Goal: Transaction & Acquisition: Subscribe to service/newsletter

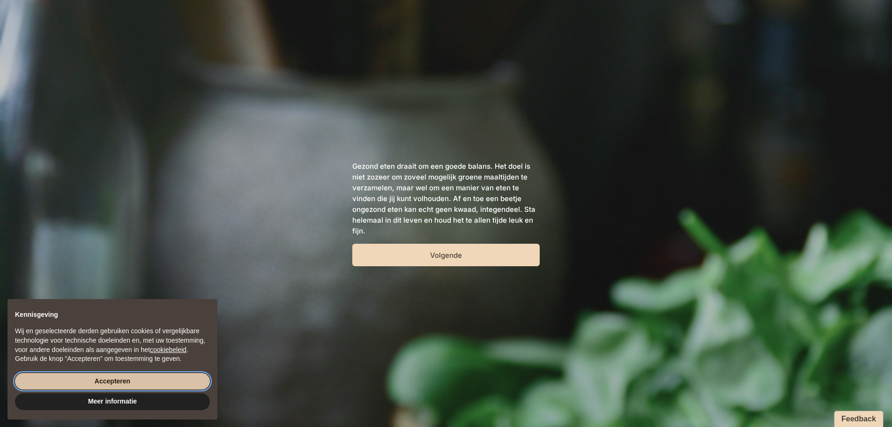
click at [134, 381] on button "Accepteren" at bounding box center [112, 381] width 195 height 17
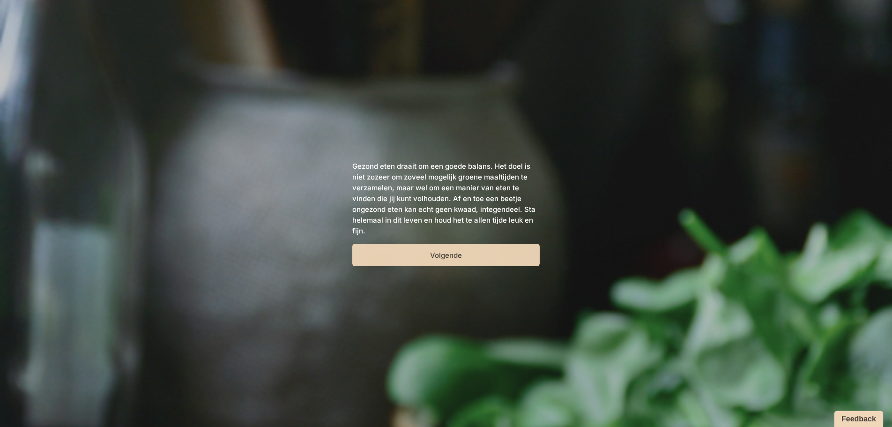
click at [483, 255] on button "Volgende" at bounding box center [445, 255] width 187 height 22
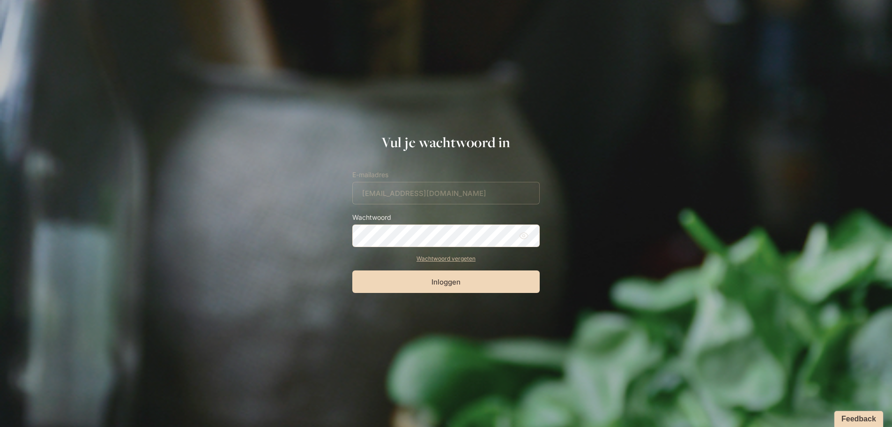
click at [352, 270] on button "Inloggen" at bounding box center [445, 281] width 187 height 22
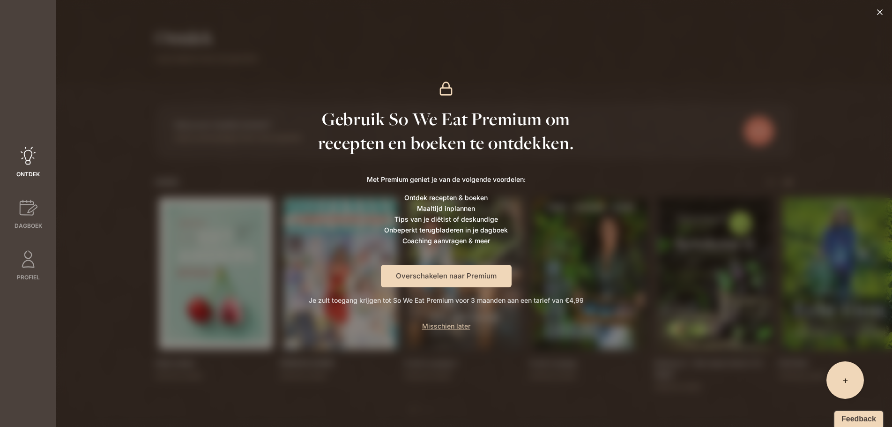
drag, startPoint x: 881, startPoint y: 12, endPoint x: 862, endPoint y: 11, distance: 18.8
click at [881, 12] on icon at bounding box center [879, 11] width 9 height 9
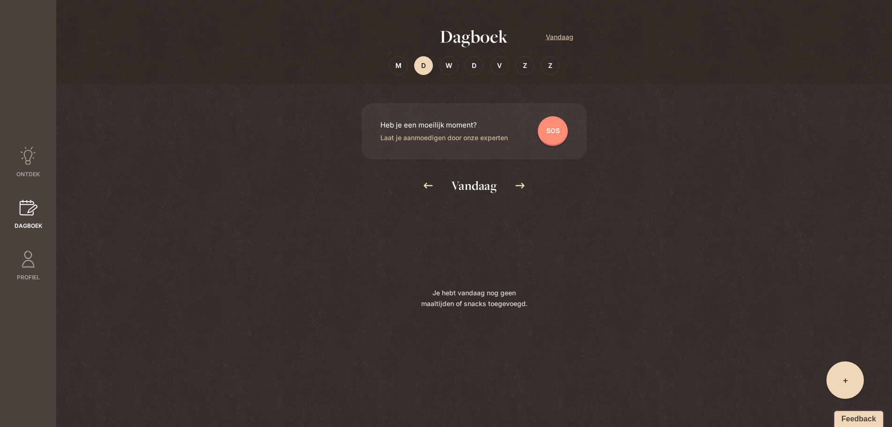
click at [424, 64] on span "D" at bounding box center [423, 65] width 5 height 11
click at [33, 206] on icon at bounding box center [29, 207] width 18 height 15
click at [456, 289] on div "Je hebt vandaag nog geen maaltijden of snacks toegevoegd." at bounding box center [474, 317] width 199 height 219
click at [848, 382] on span "+" at bounding box center [846, 379] width 6 height 13
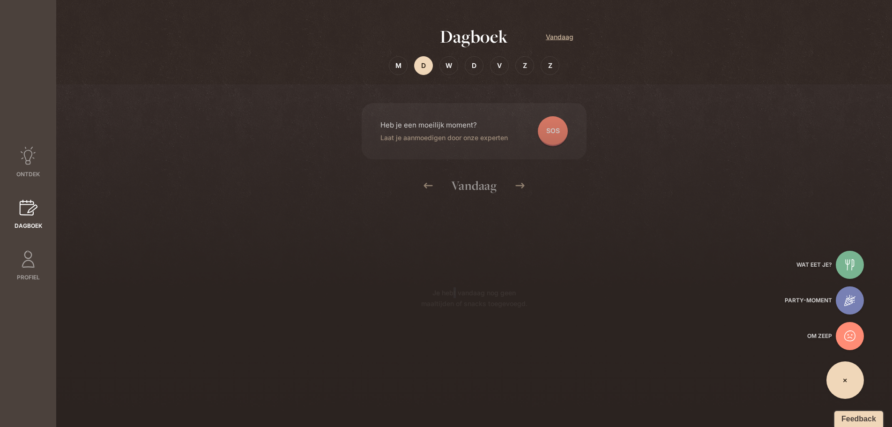
click at [845, 260] on icon at bounding box center [849, 264] width 11 height 11
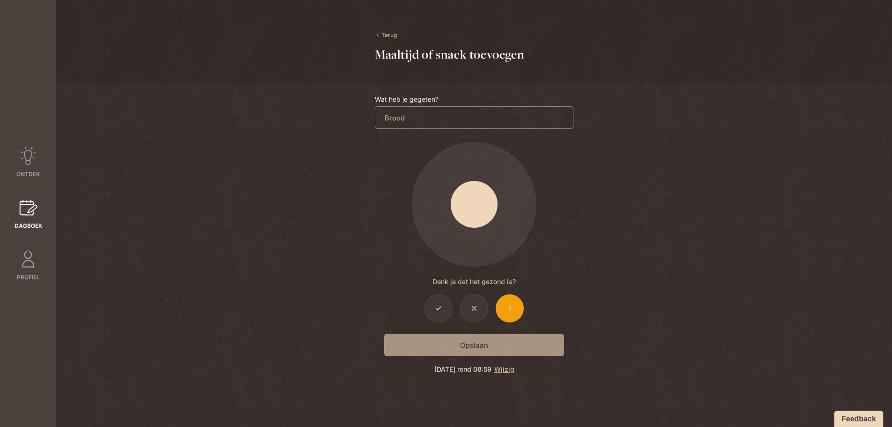
type input "Brood"
click at [465, 340] on div "Opslaan" at bounding box center [474, 345] width 199 height 22
click at [29, 176] on span "Ontdek" at bounding box center [27, 174] width 23 height 8
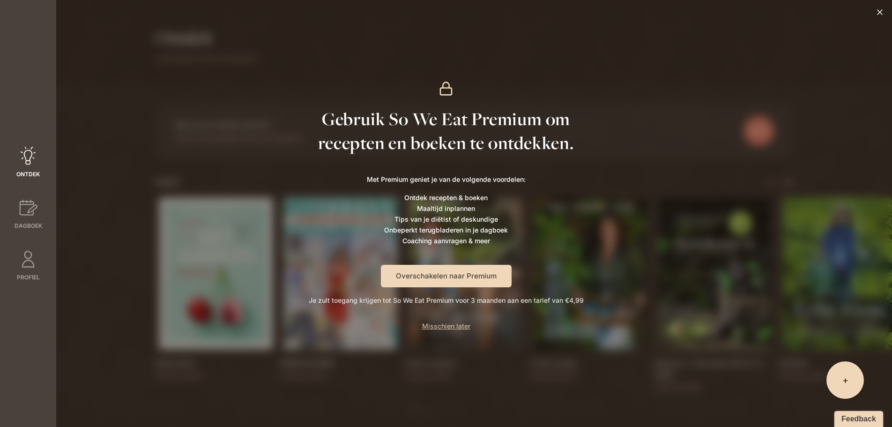
click at [415, 271] on button "Overschakelen naar Premium" at bounding box center [446, 276] width 131 height 22
click at [485, 269] on button "Overschakelen naar Premium" at bounding box center [446, 276] width 131 height 22
click at [410, 273] on button "Overschakelen naar Premium" at bounding box center [446, 276] width 131 height 22
click at [430, 120] on h1 "Gebruik So We Eat Premium om recepten en boeken te ontdekken." at bounding box center [446, 131] width 262 height 48
click at [249, 249] on div "Gebruik So We Eat Premium om recepten en boeken te ontdekken. Met Premium genie…" at bounding box center [446, 213] width 892 height 427
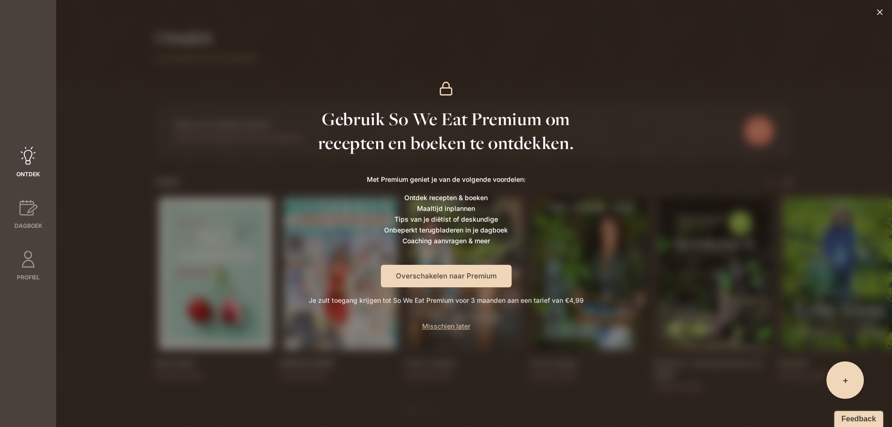
click at [348, 299] on p "Je zult toegang krijgen tot So We Eat Premium voor 3 maanden aan een tarief van…" at bounding box center [446, 300] width 275 height 11
click at [838, 374] on div "+ Wat eet je? Party-moment Om zeep" at bounding box center [845, 379] width 37 height 37
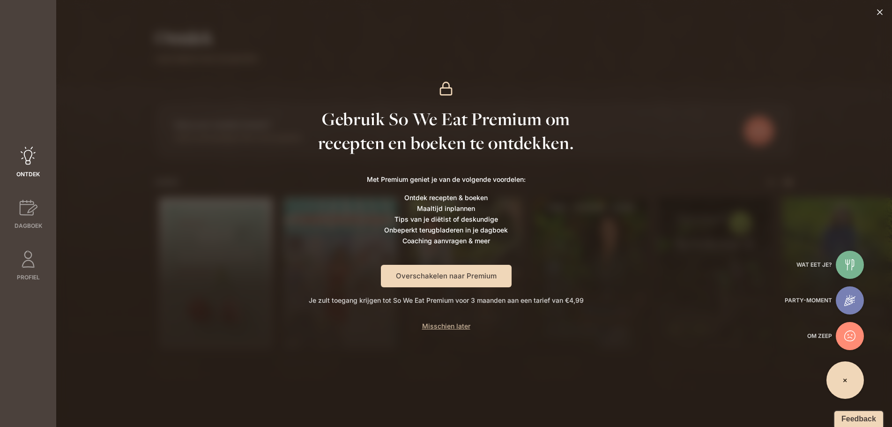
click at [435, 276] on button "Overschakelen naar Premium" at bounding box center [446, 276] width 131 height 22
click at [24, 169] on div at bounding box center [28, 158] width 19 height 23
click at [26, 269] on link "Profiel" at bounding box center [28, 266] width 56 height 32
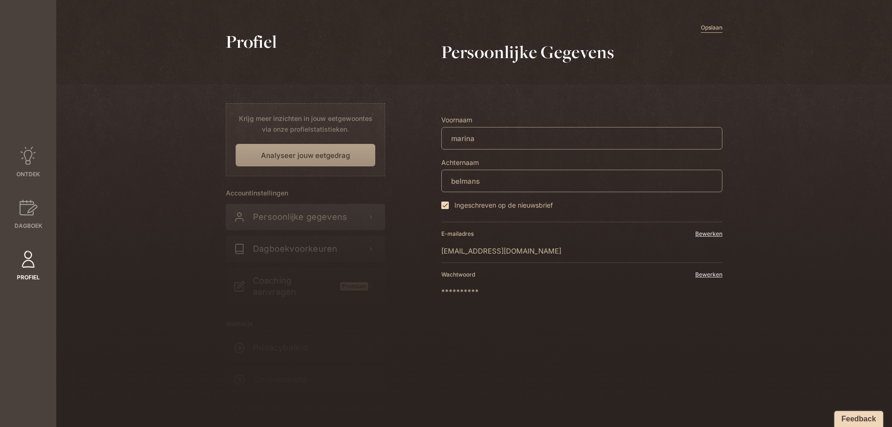
scroll to position [42, 0]
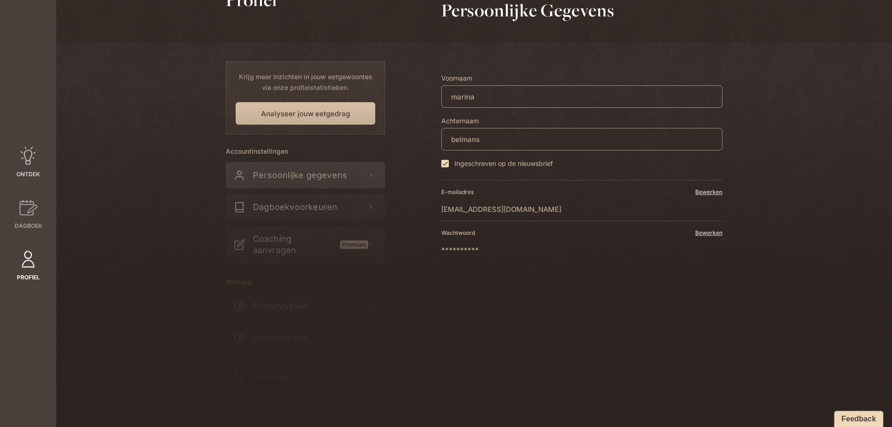
click at [29, 167] on div at bounding box center [28, 158] width 19 height 23
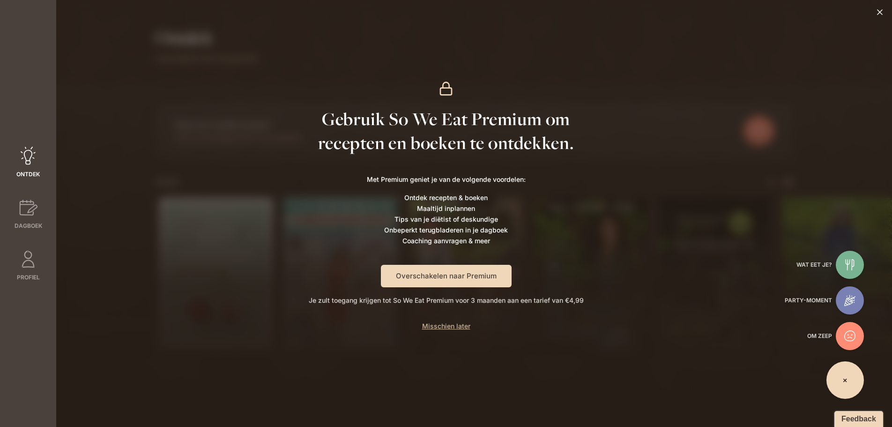
click at [412, 273] on button "Overschakelen naar Premium" at bounding box center [446, 276] width 131 height 22
